Goal: Find specific page/section: Find specific page/section

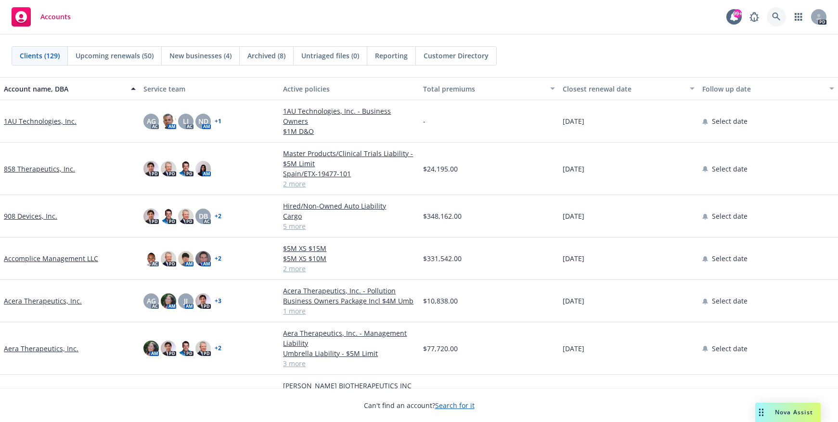
click at [773, 15] on icon at bounding box center [776, 17] width 8 height 8
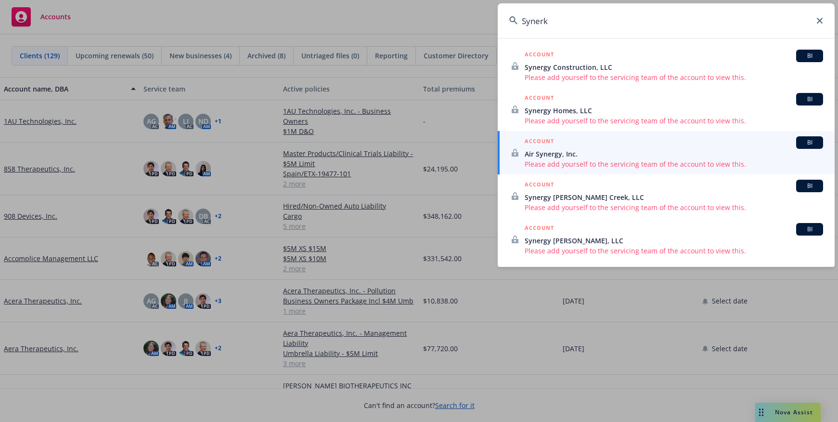
type input "Synerk"
